Goal: Transaction & Acquisition: Register for event/course

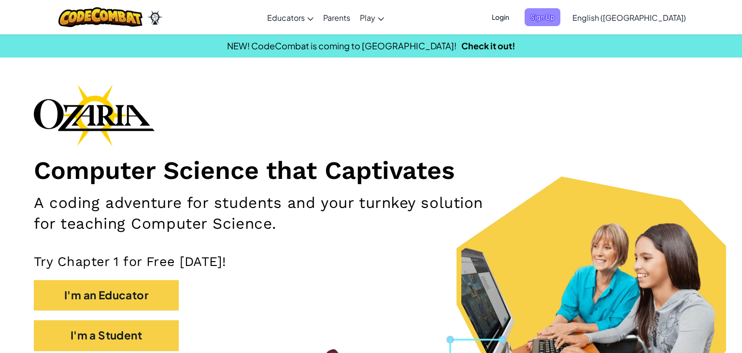
click at [561, 21] on span "Sign Up" at bounding box center [543, 17] width 36 height 18
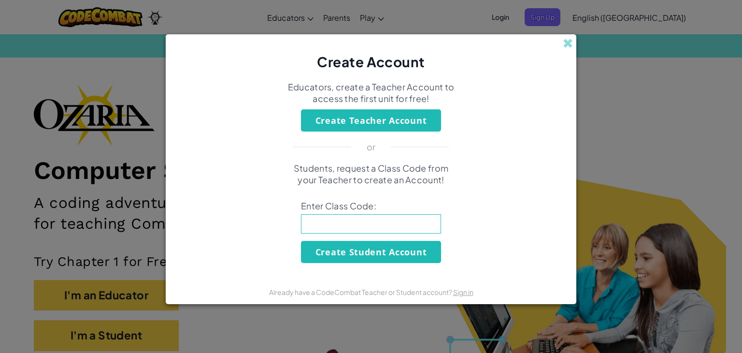
click at [345, 217] on input at bounding box center [371, 223] width 140 height 19
type input "ShortFast"
click button "Create Student Account" at bounding box center [371, 252] width 140 height 22
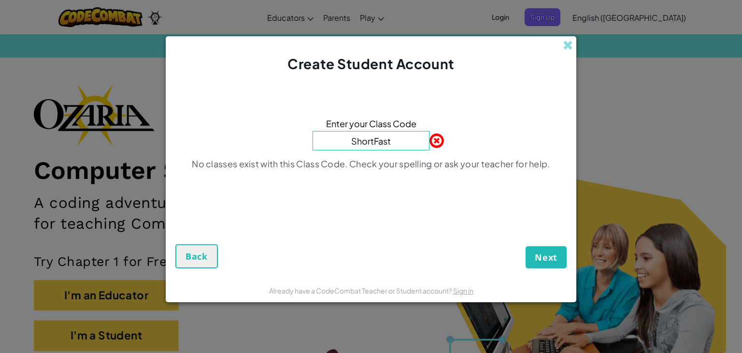
click at [392, 138] on input "ShortFast" at bounding box center [371, 140] width 117 height 19
type input "S"
type input "LionShortFast"
click at [526, 246] on button "Next" at bounding box center [546, 257] width 41 height 22
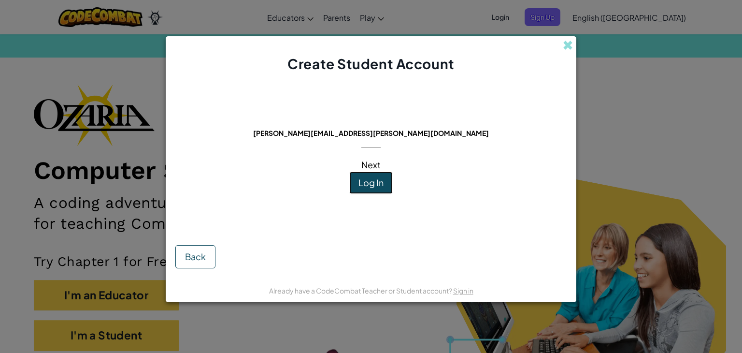
click at [375, 179] on span "Log In" at bounding box center [371, 182] width 25 height 11
